Goal: Information Seeking & Learning: Learn about a topic

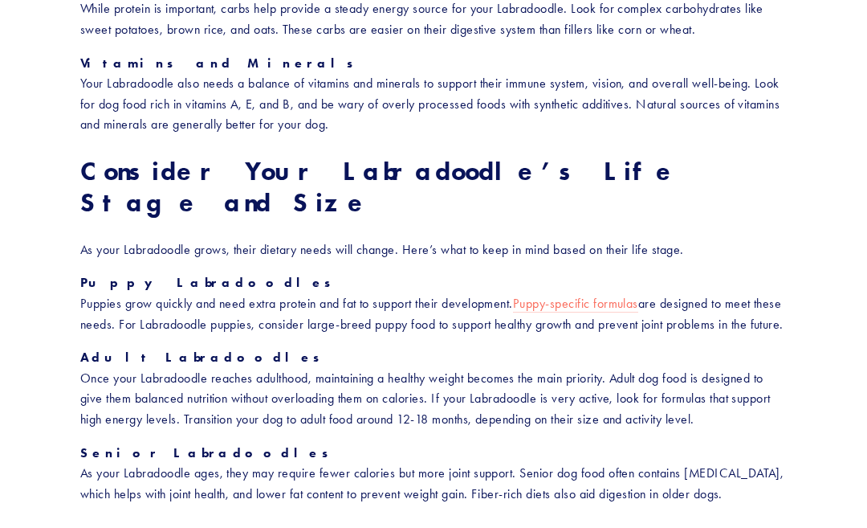
scroll to position [1296, 0]
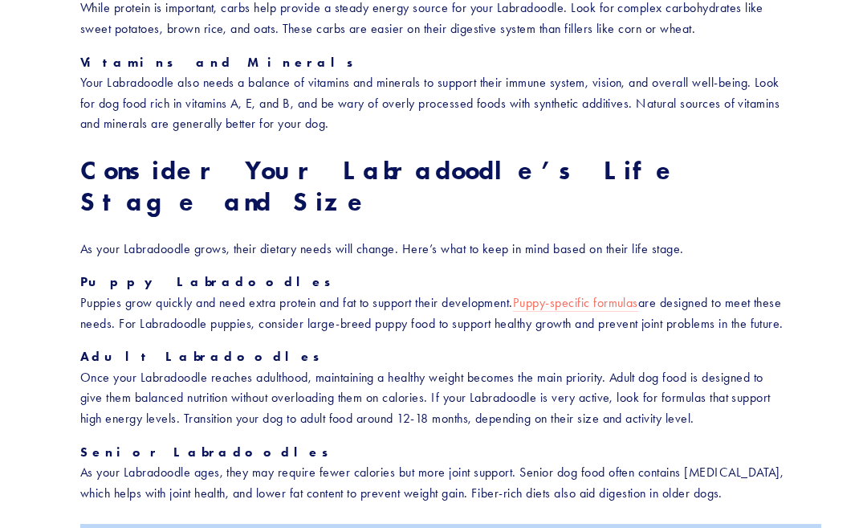
click at [836, 527] on section "How to Choose the Right Food for Your Labradoodle Labradoodles are active, frie…" at bounding box center [433, 532] width 867 height 3434
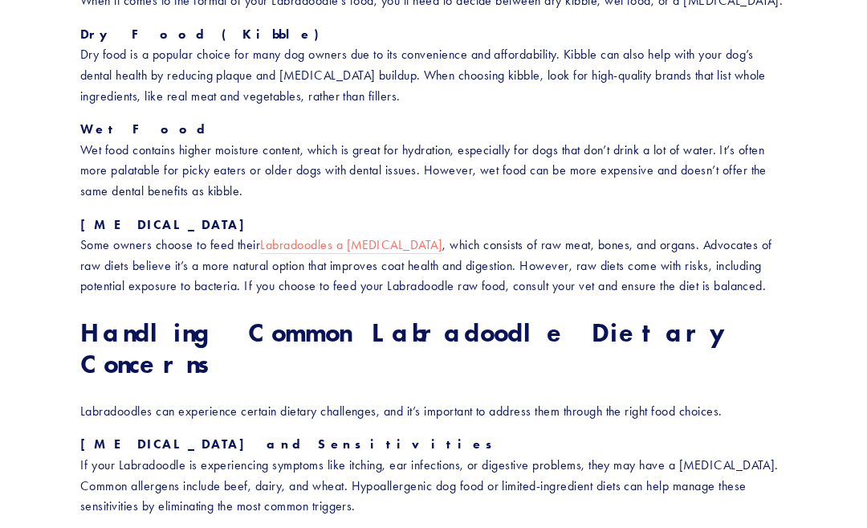
scroll to position [1913, 0]
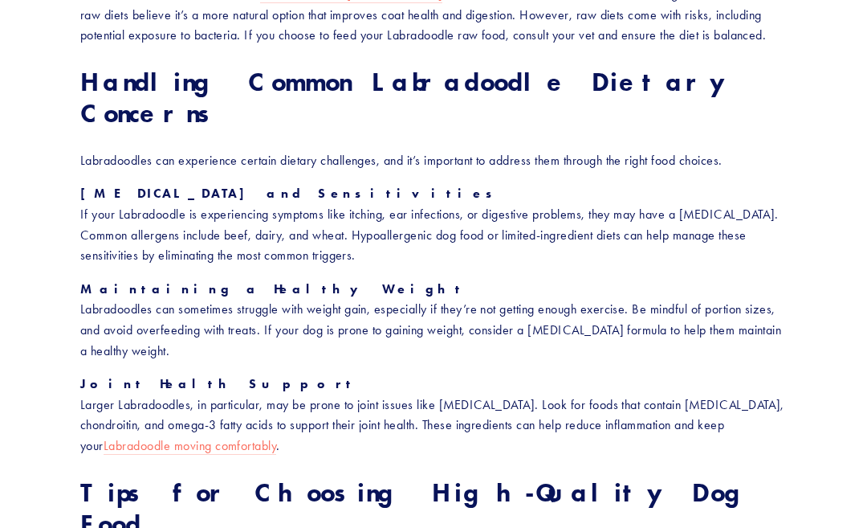
scroll to position [2164, 0]
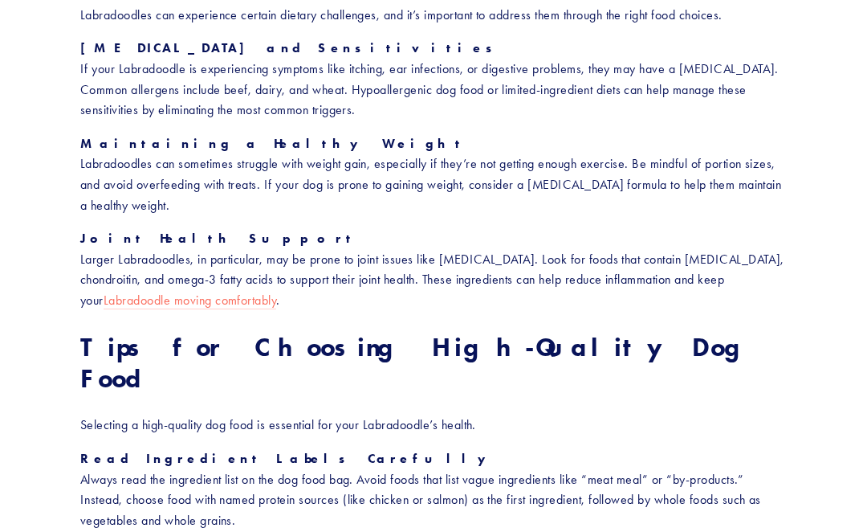
scroll to position [2296, 0]
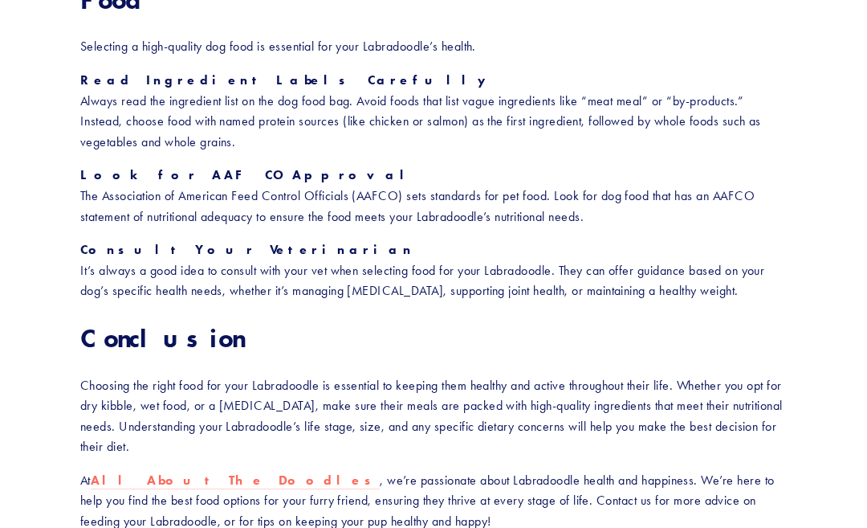
scroll to position [2691, 0]
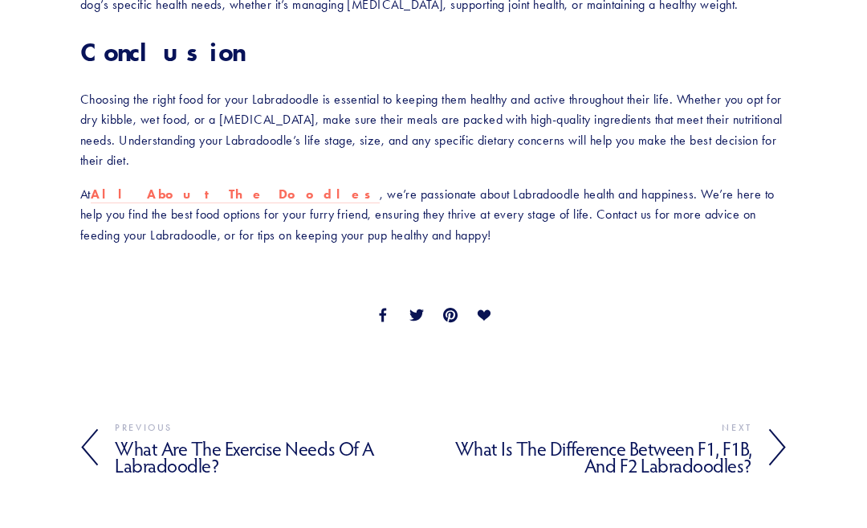
scroll to position [2973, 0]
click at [125, 437] on h4 "What Are the Exercise Needs of a Labradoodle?" at bounding box center [274, 457] width 319 height 40
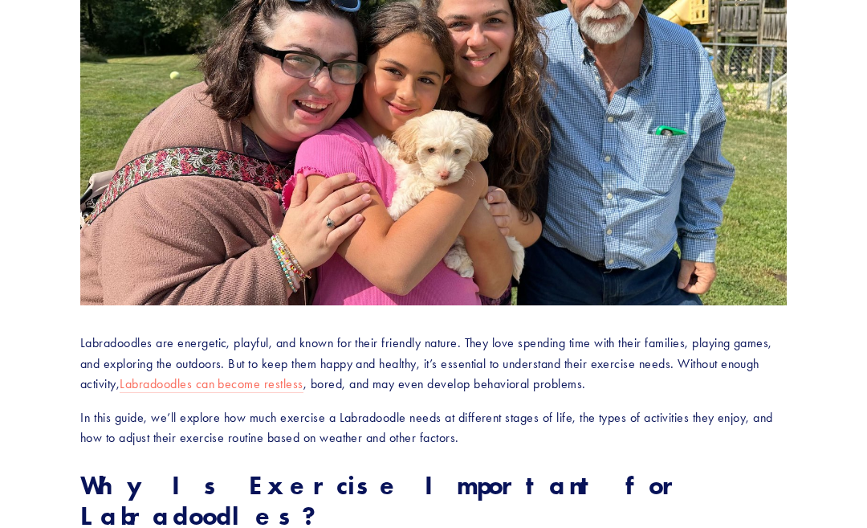
scroll to position [398, 0]
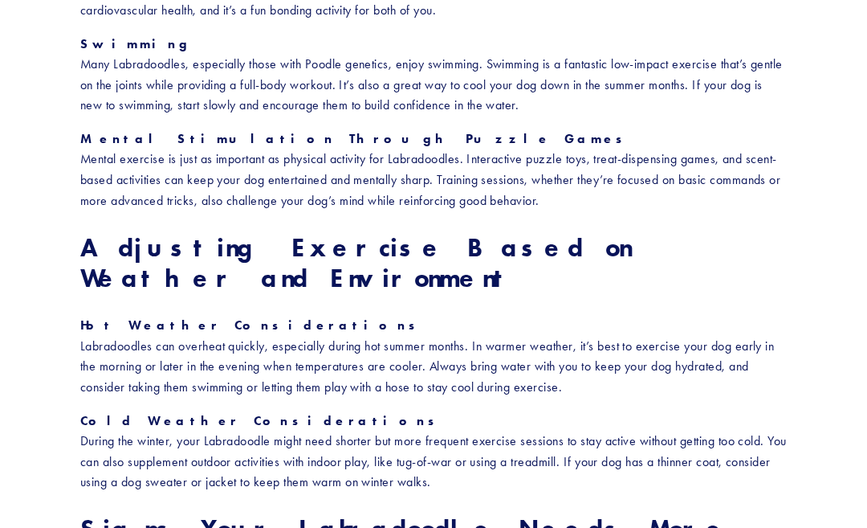
scroll to position [1870, 0]
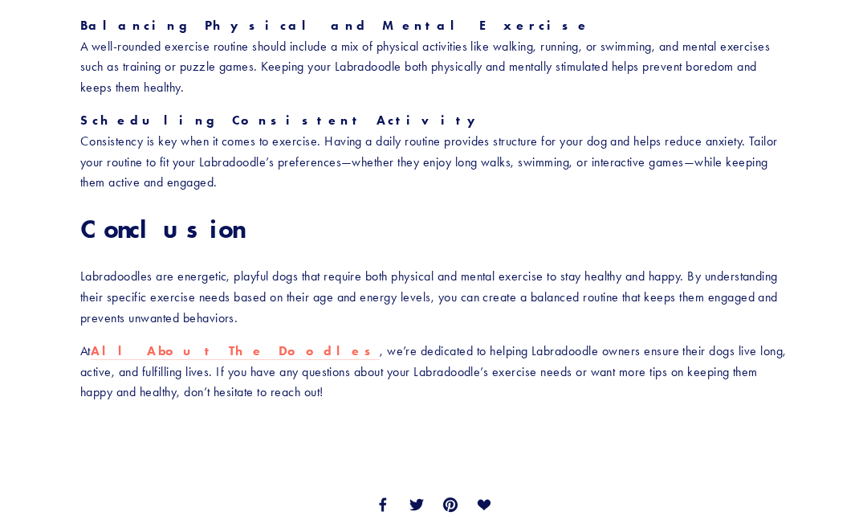
scroll to position [2768, 0]
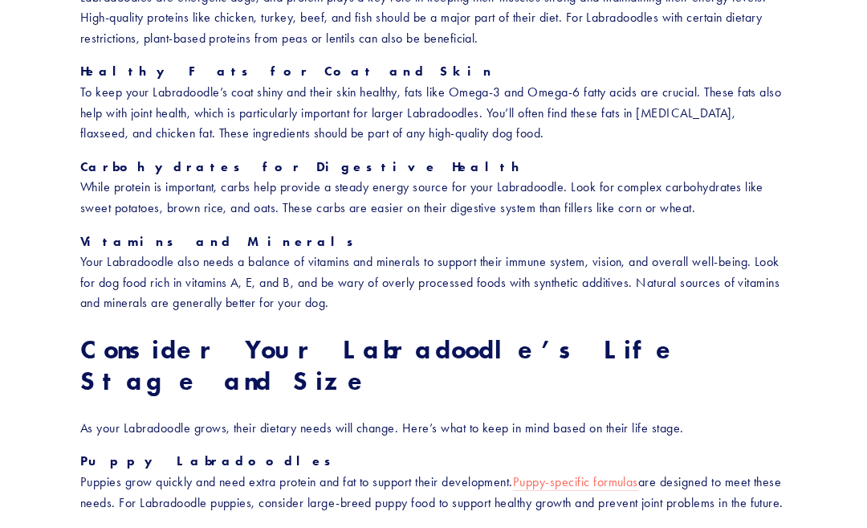
scroll to position [1118, 0]
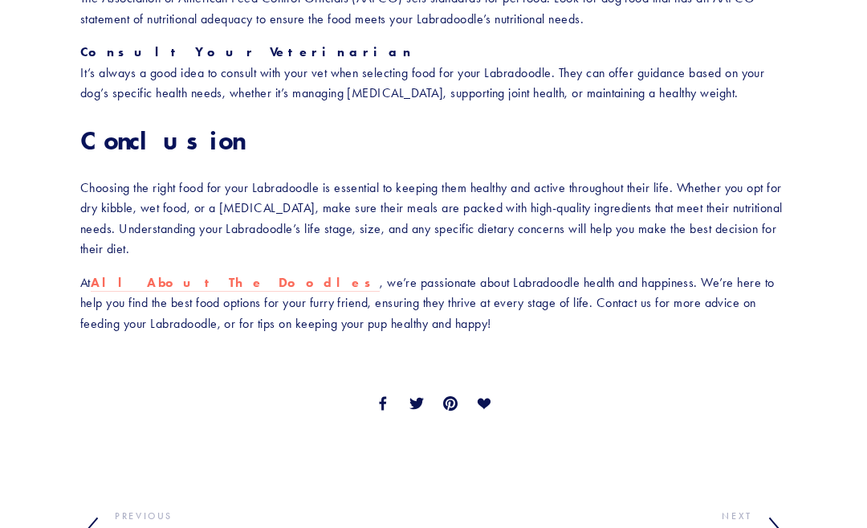
scroll to position [2885, 0]
click at [108, 506] on link "Previous What Are the Exercise Needs of a Labradoodle? Ron Goldblatt October 11…" at bounding box center [256, 535] width 353 height 59
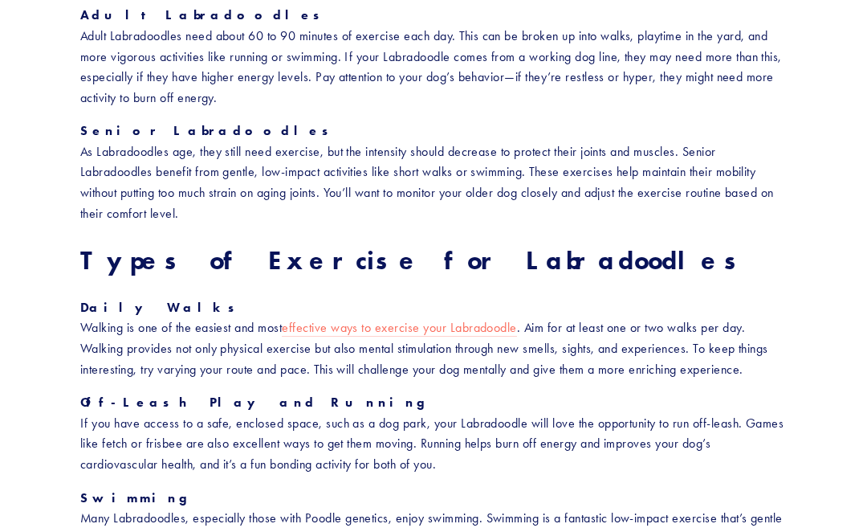
scroll to position [1415, 0]
